Goal: Transaction & Acquisition: Obtain resource

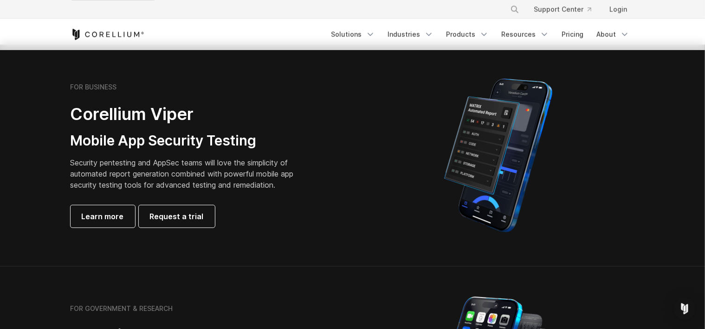
scroll to position [196, 0]
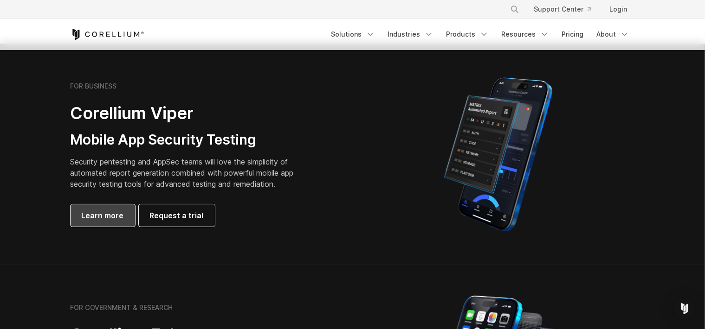
click at [110, 221] on span "Learn more" at bounding box center [103, 215] width 42 height 11
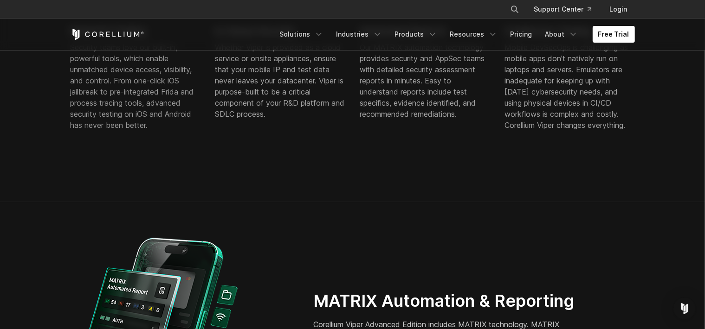
scroll to position [833, 0]
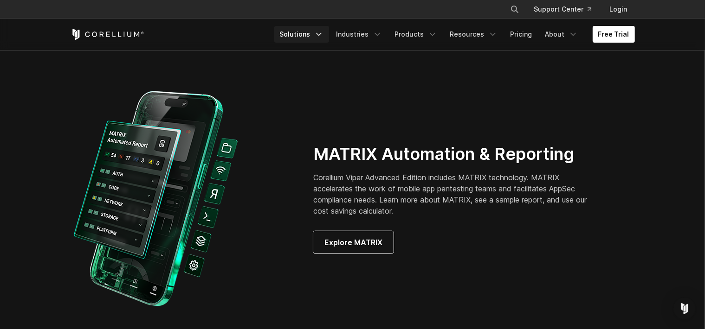
click at [323, 38] on icon "Navigation Menu" at bounding box center [318, 34] width 9 height 9
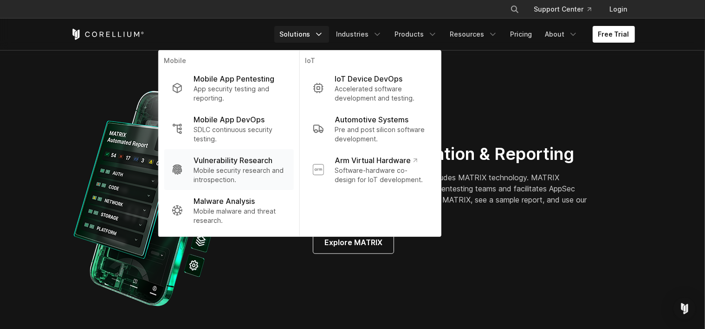
click at [231, 160] on p "Vulnerability Research" at bounding box center [233, 160] width 79 height 11
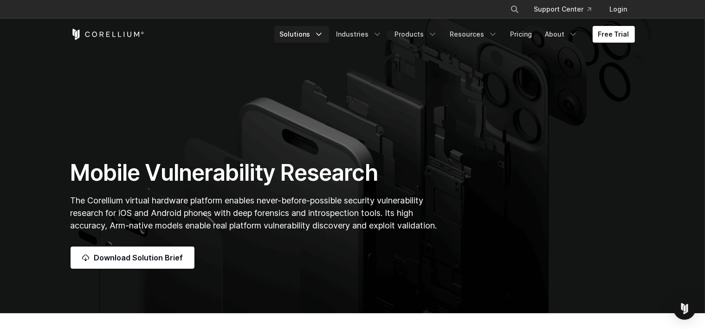
click at [323, 36] on icon "Navigation Menu" at bounding box center [318, 34] width 9 height 9
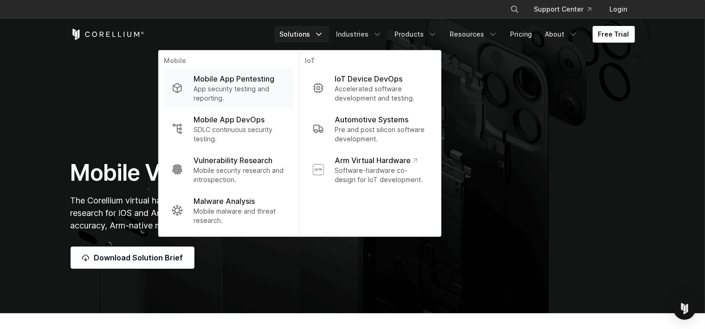
click at [267, 84] on p "Mobile App Pentesting" at bounding box center [234, 78] width 81 height 11
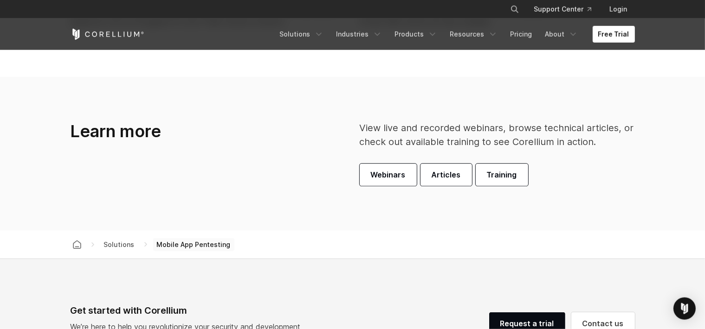
scroll to position [2646, 0]
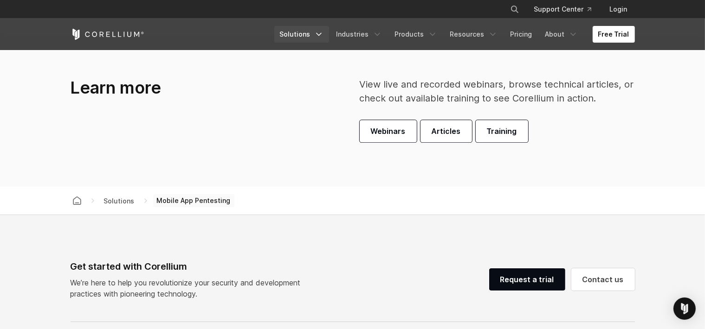
click at [321, 35] on polyline "Navigation Menu" at bounding box center [318, 34] width 5 height 2
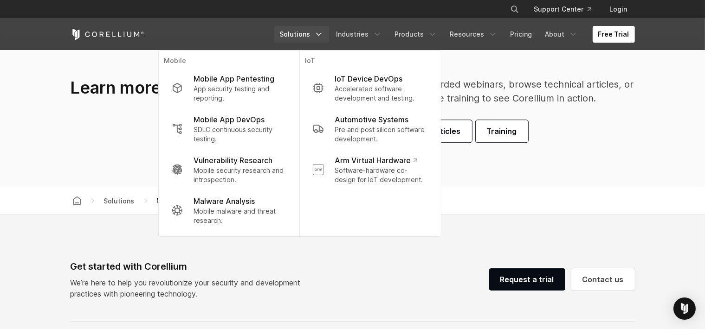
click at [321, 35] on polyline "Navigation Menu" at bounding box center [318, 34] width 5 height 2
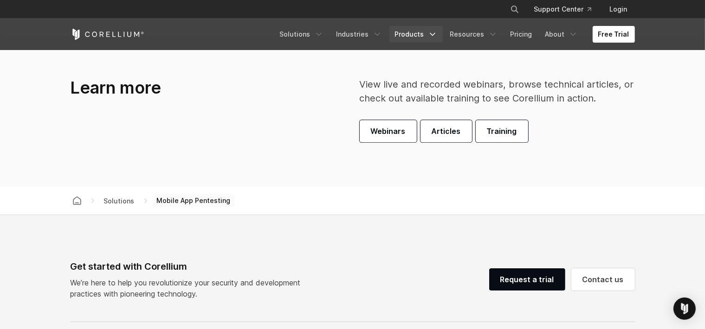
click at [434, 37] on icon "Navigation Menu" at bounding box center [432, 34] width 9 height 9
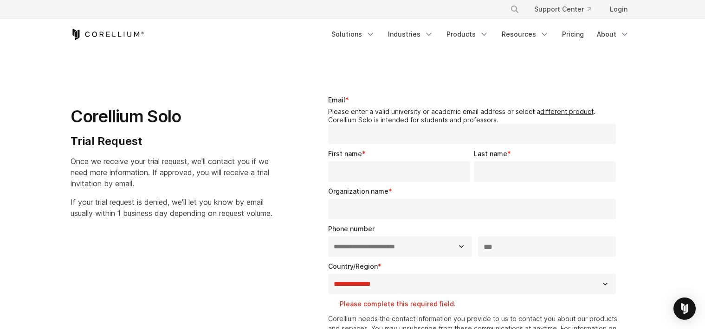
select select "**"
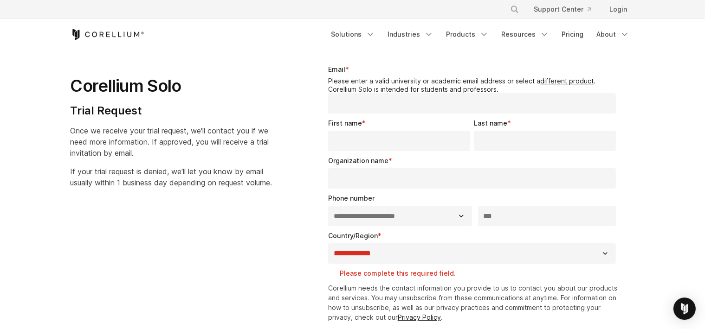
scroll to position [30, 0]
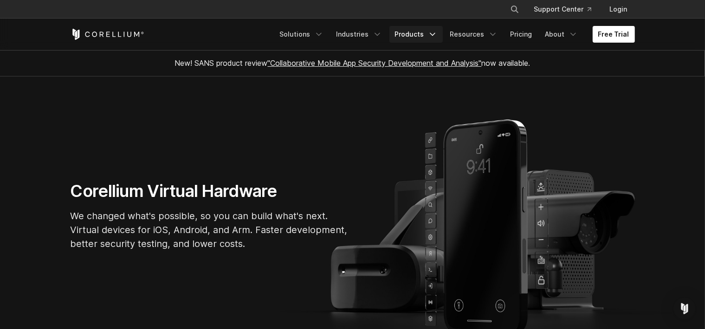
click at [435, 34] on polyline "Navigation Menu" at bounding box center [432, 34] width 5 height 2
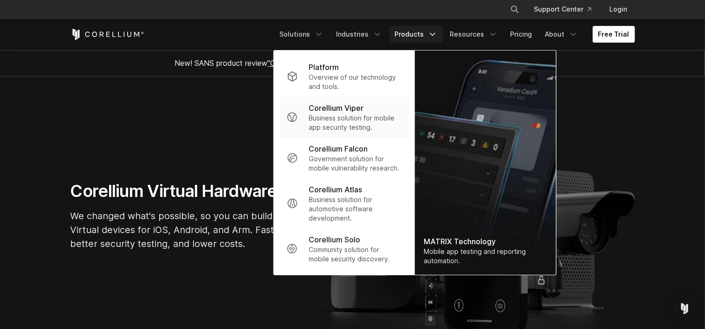
click at [344, 108] on p "Corellium Viper" at bounding box center [336, 108] width 55 height 11
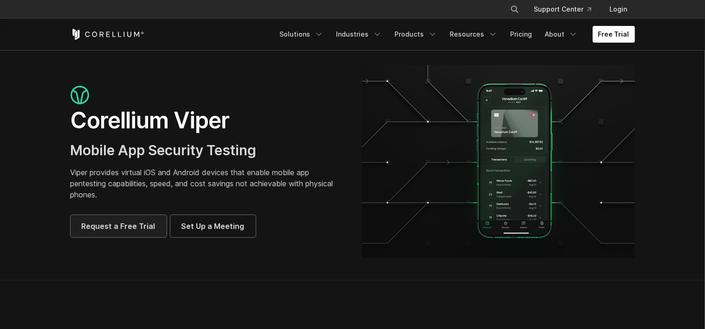
click at [110, 224] on span "Request a Free Trial" at bounding box center [119, 226] width 74 height 11
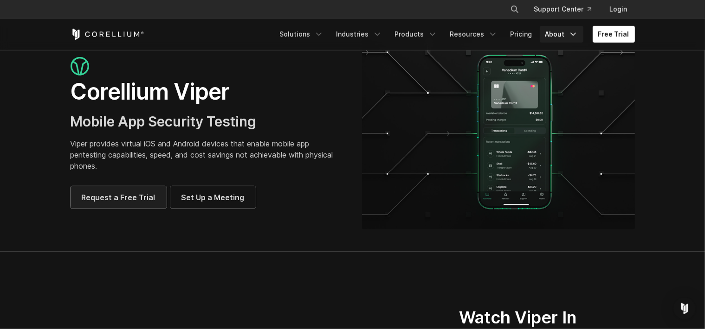
scroll to position [49, 0]
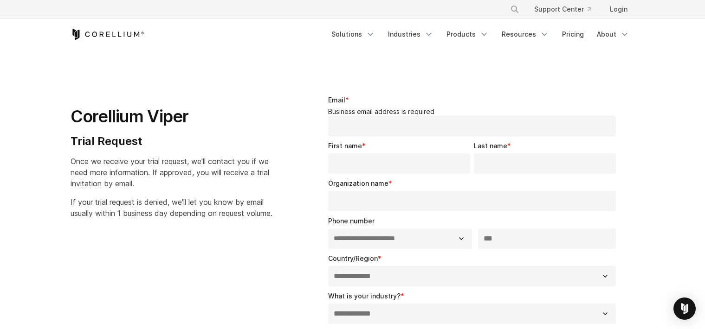
select select "**"
